Goal: Transaction & Acquisition: Subscribe to service/newsletter

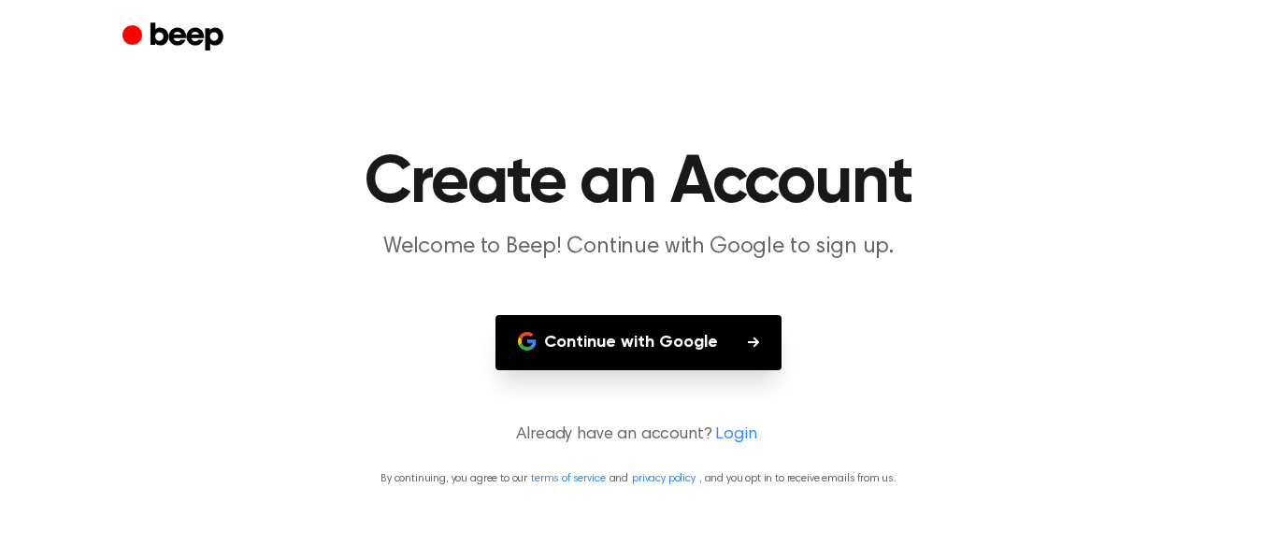
click at [582, 353] on button "Continue with Google" at bounding box center [638, 342] width 286 height 55
click at [889, 110] on main "Create an Account Welcome to Beep! Continue with Google to sign up. Continue wi…" at bounding box center [638, 280] width 1277 height 560
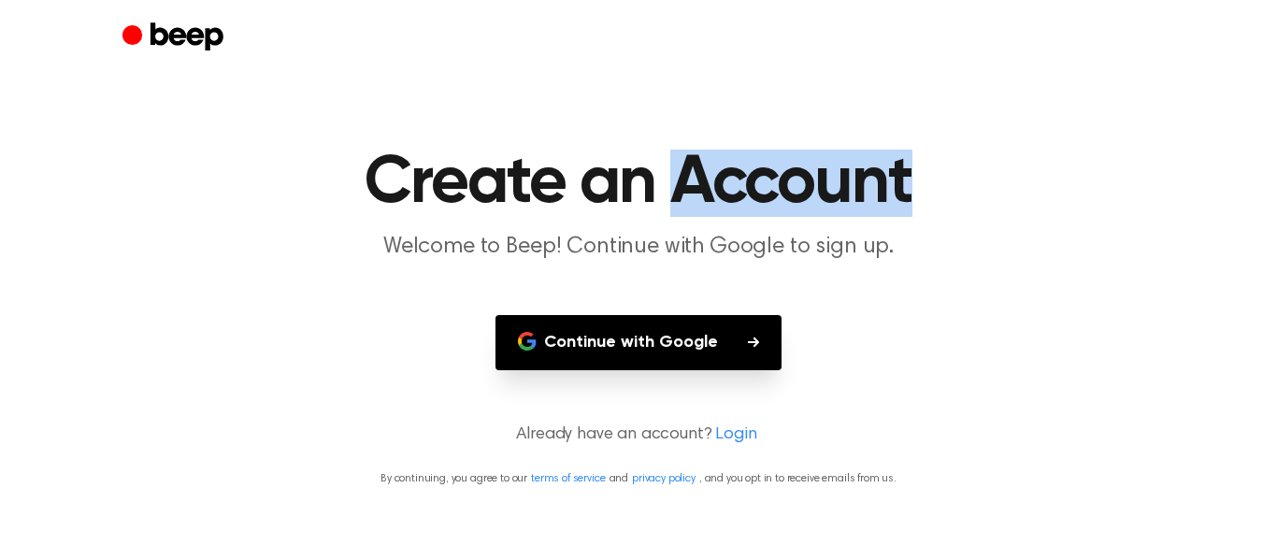
click at [694, 341] on button "Continue with Google" at bounding box center [638, 342] width 286 height 55
click at [755, 336] on icon "button" at bounding box center [753, 341] width 11 height 11
click at [660, 350] on button "Continue with Google" at bounding box center [638, 342] width 286 height 55
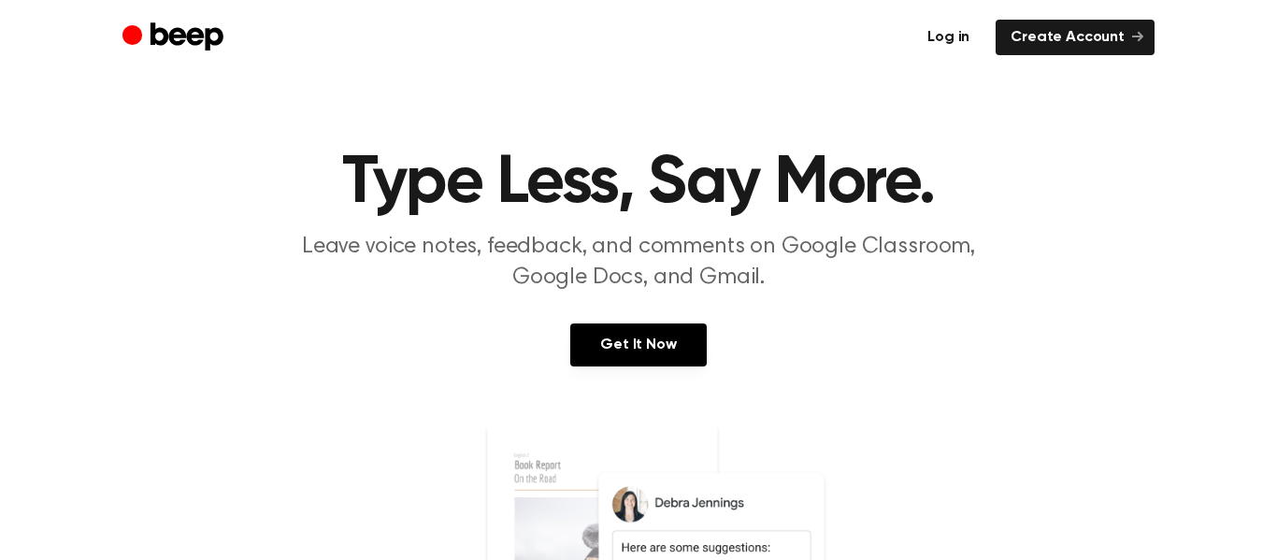
click at [948, 46] on link "Log in" at bounding box center [948, 38] width 72 height 36
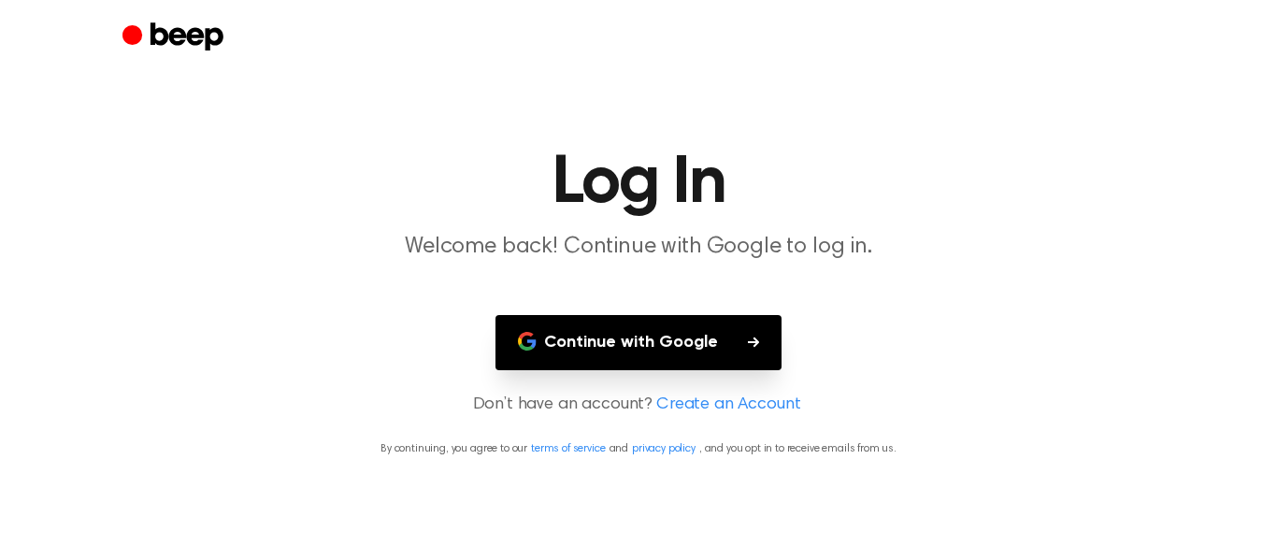
click at [693, 329] on button "Continue with Google" at bounding box center [638, 342] width 286 height 55
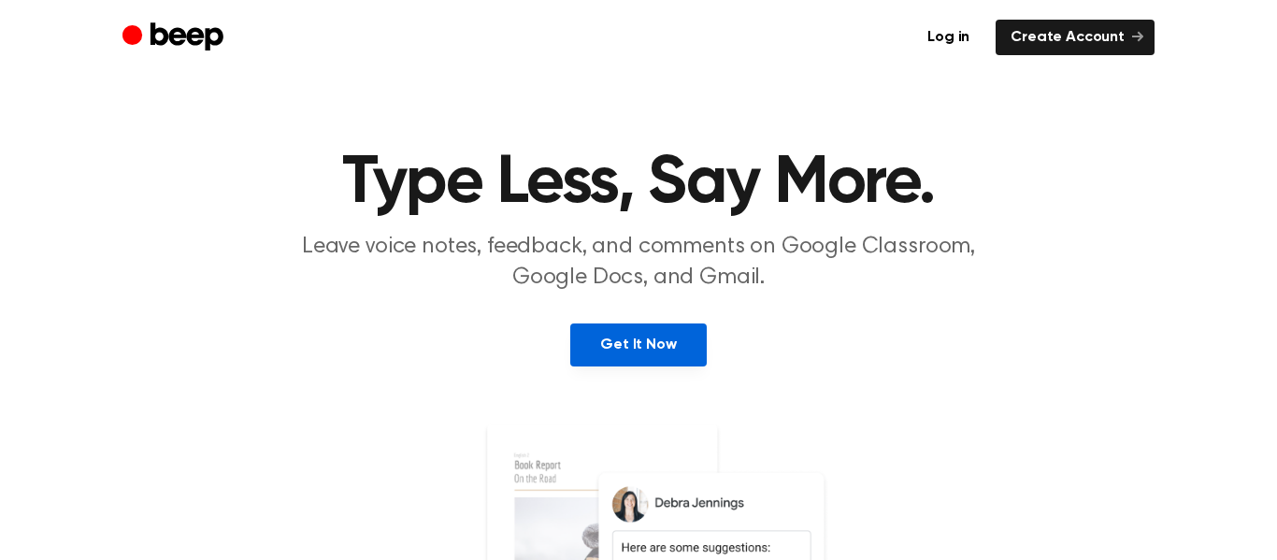
click at [645, 346] on link "Get It Now" at bounding box center [638, 344] width 136 height 43
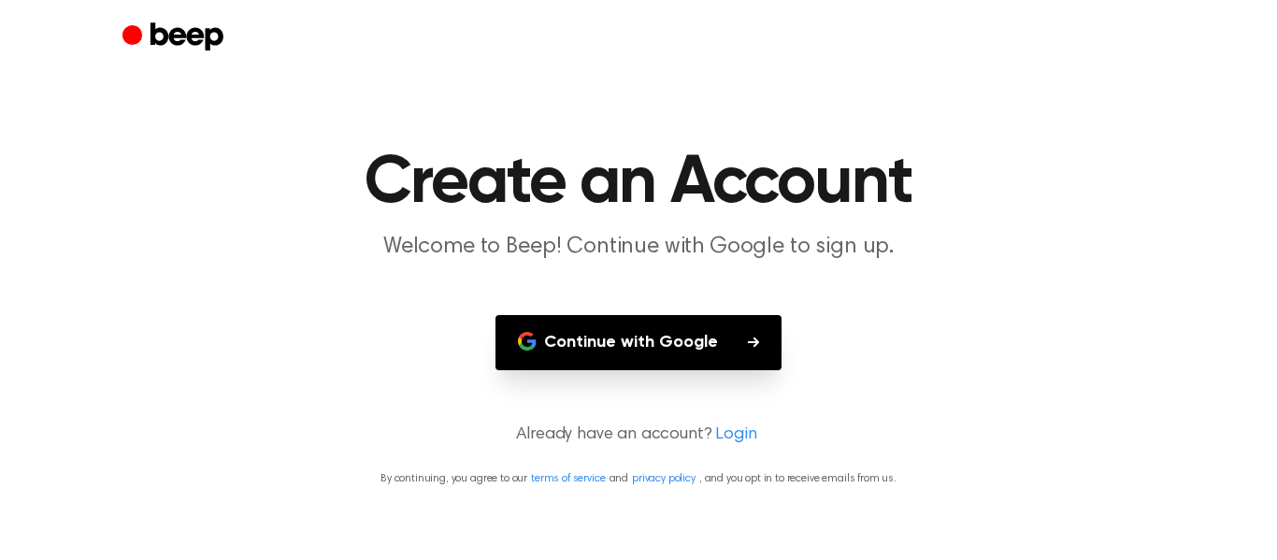
click at [645, 346] on button "Continue with Google" at bounding box center [638, 342] width 286 height 55
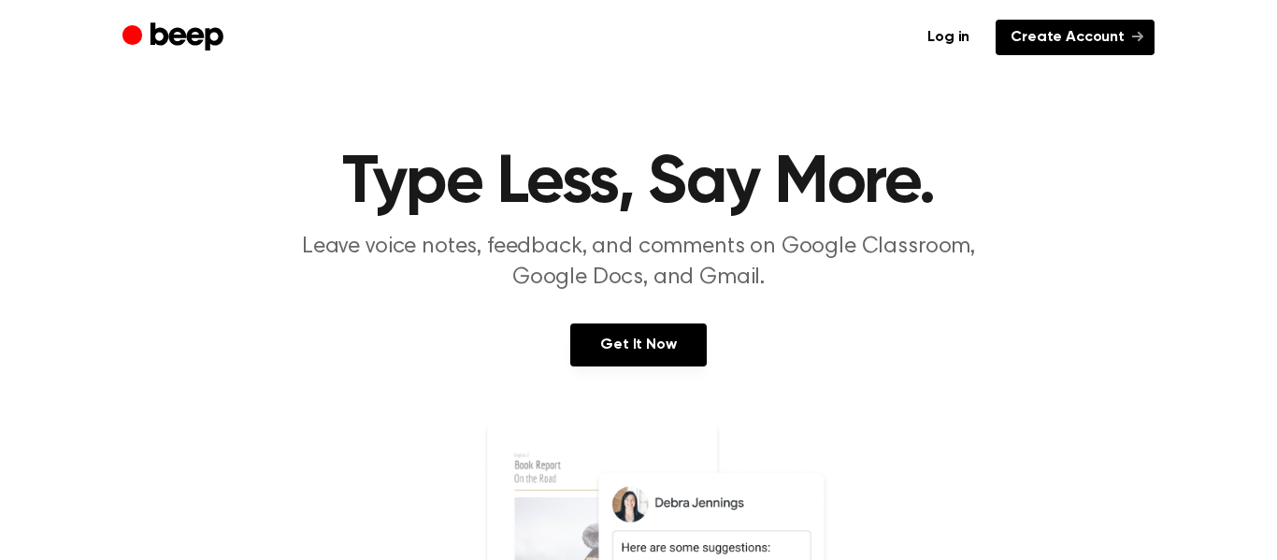
click at [1035, 41] on link "Create Account" at bounding box center [1074, 38] width 159 height 36
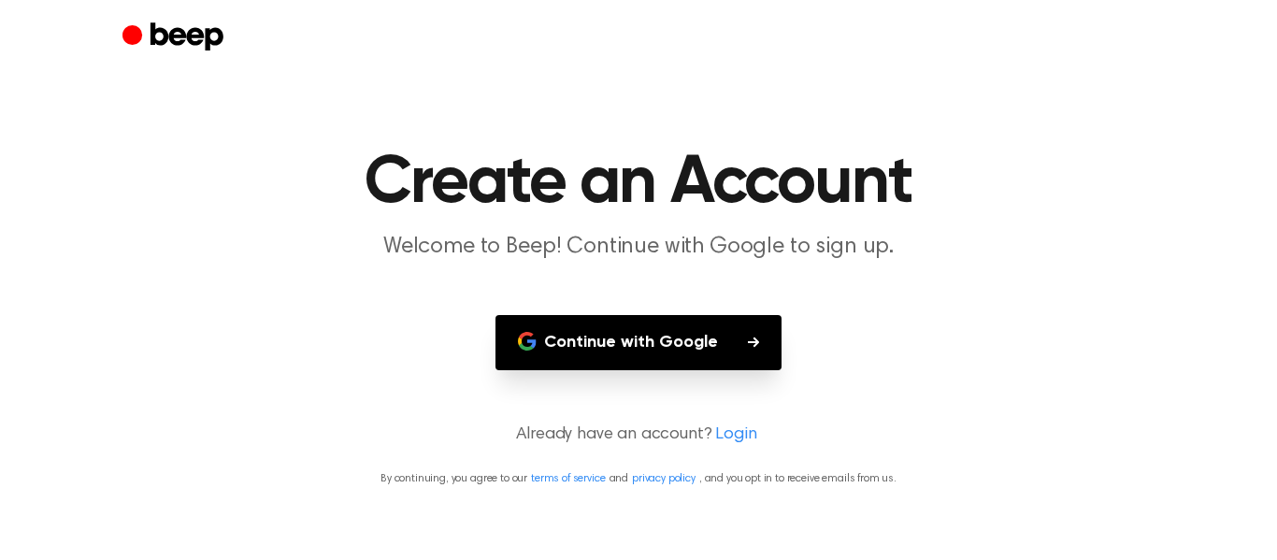
click at [640, 343] on button "Continue with Google" at bounding box center [638, 342] width 286 height 55
